Goal: Information Seeking & Learning: Learn about a topic

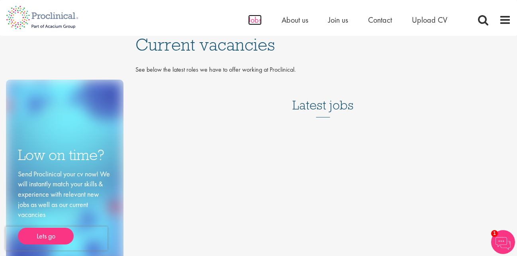
click at [256, 23] on span "Jobs" at bounding box center [255, 20] width 14 height 10
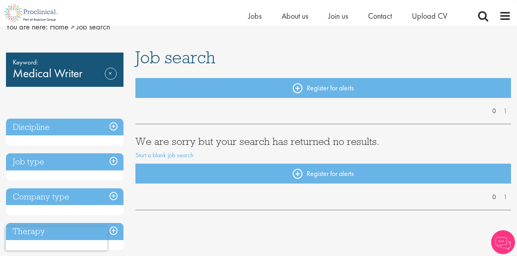
scroll to position [39, 0]
